Goal: Information Seeking & Learning: Learn about a topic

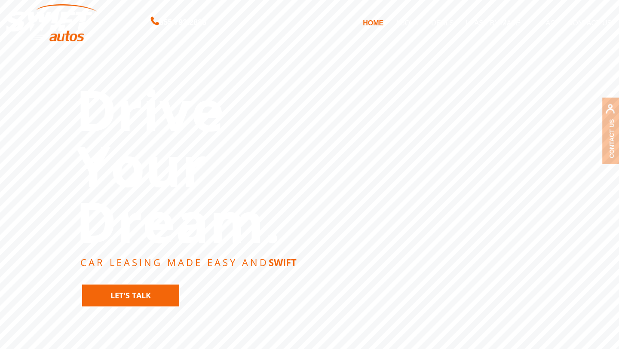
click at [86, 295] on link "Let's Talk" at bounding box center [130, 296] width 99 height 24
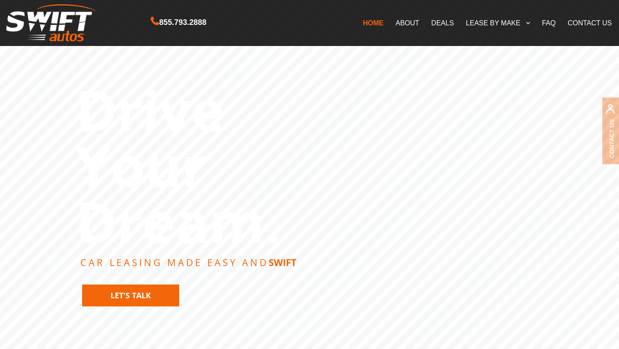
scroll to position [2219, 0]
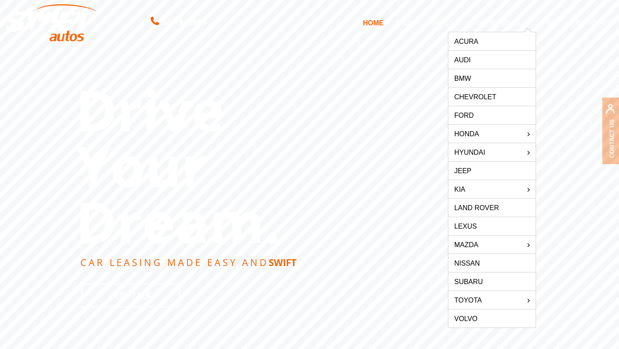
click at [472, 77] on link "BMW" at bounding box center [491, 78] width 87 height 18
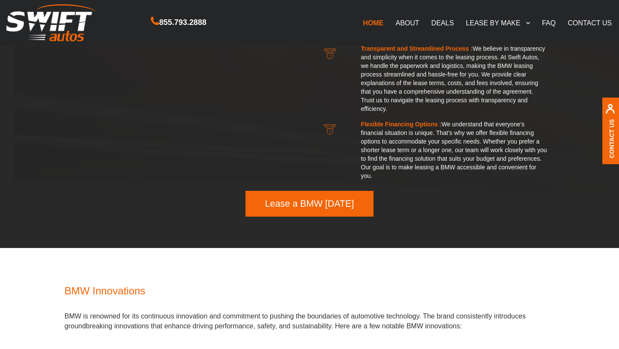
scroll to position [1405, 0]
